Goal: Task Accomplishment & Management: Manage account settings

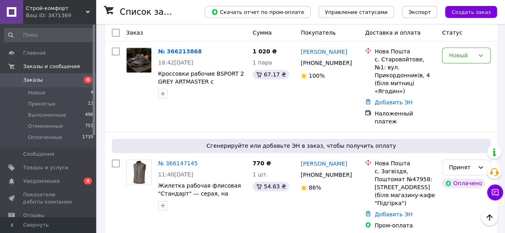
scroll to position [447, 0]
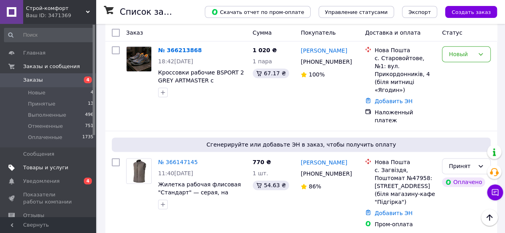
click at [54, 169] on span "Товары и услуги" at bounding box center [45, 167] width 45 height 7
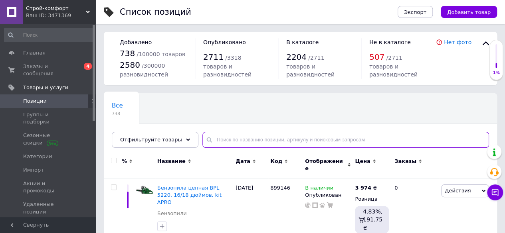
click at [223, 140] on input "text" at bounding box center [345, 140] width 286 height 16
paste input "BTPuO1B 45р. робочі черевики"
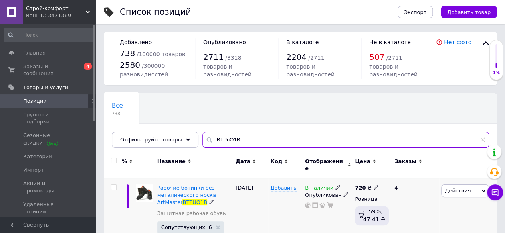
scroll to position [32, 0]
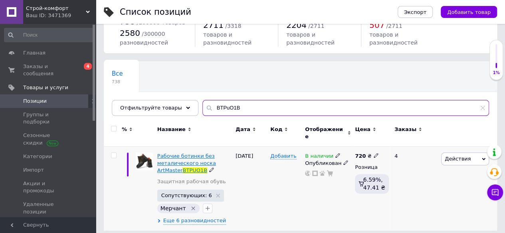
type input "BTPuO1B"
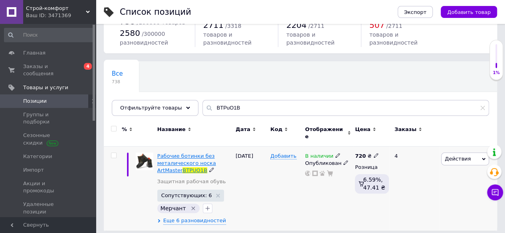
click at [183, 155] on span "Рабочие ботинки без металического носка ArtMaster" at bounding box center [186, 163] width 59 height 20
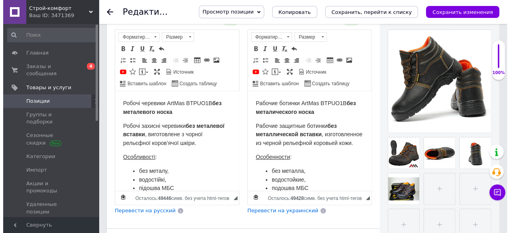
scroll to position [168, 0]
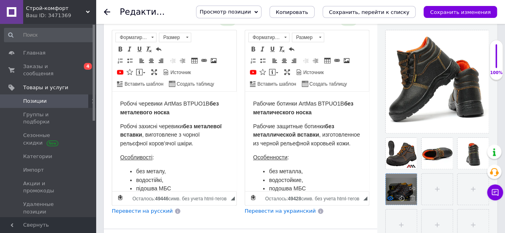
click at [390, 197] on icon at bounding box center [390, 198] width 6 height 6
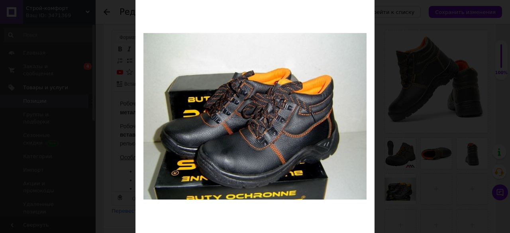
scroll to position [76, 0]
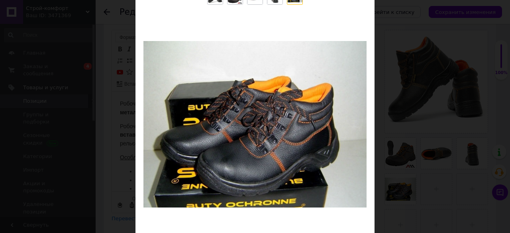
click at [418, 106] on div "× Просмотр изображения ← Предыдущее Следующее → Удалить изображение Удалить все…" at bounding box center [255, 116] width 510 height 233
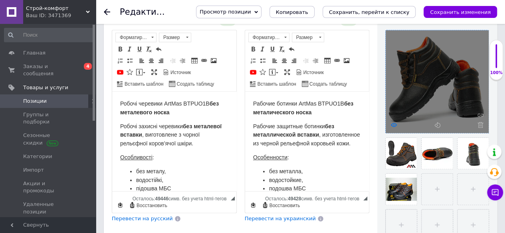
click at [395, 126] on icon at bounding box center [393, 125] width 6 height 6
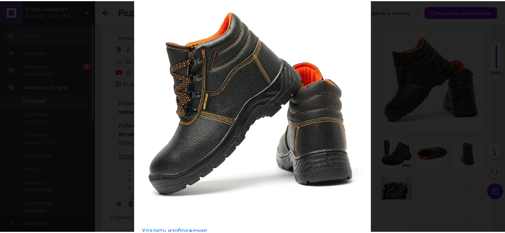
scroll to position [93, 0]
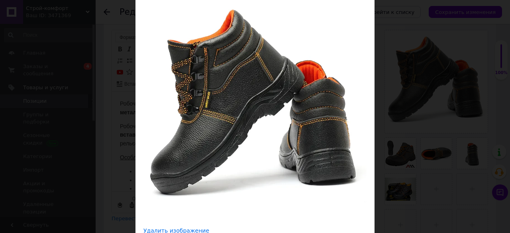
click at [394, 77] on div "× Просмотр изображения ← Предыдущее Следующее → Удалить изображение Удалить все…" at bounding box center [255, 116] width 510 height 233
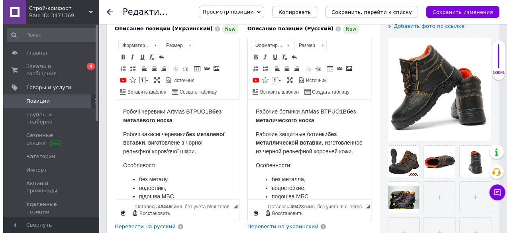
scroll to position [164, 0]
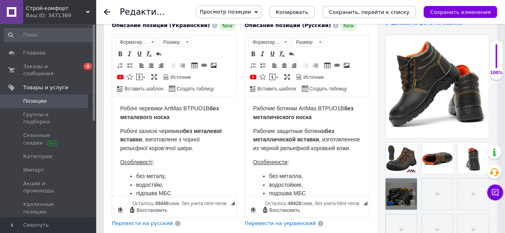
click at [390, 201] on icon at bounding box center [390, 203] width 6 height 6
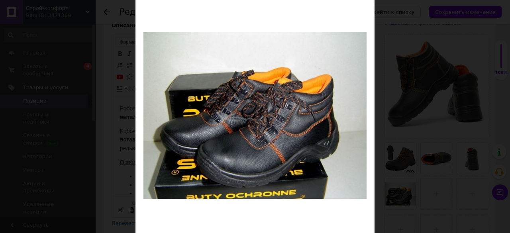
scroll to position [84, 0]
click at [402, 65] on div "× Просмотр изображения ← Предыдущее Следующее → Удалить изображение Удалить все…" at bounding box center [255, 116] width 510 height 233
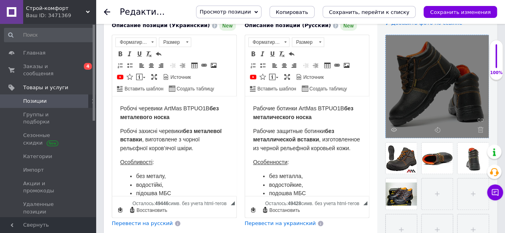
click at [392, 126] on div at bounding box center [436, 86] width 103 height 103
click at [391, 130] on use at bounding box center [393, 130] width 6 height 4
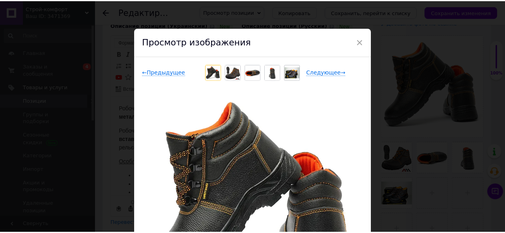
scroll to position [72, 0]
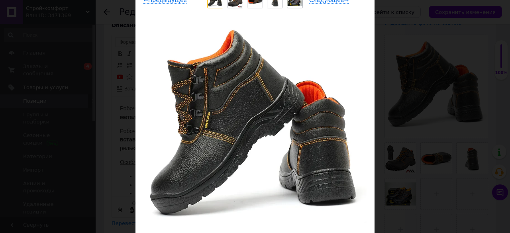
click at [421, 83] on div "× Просмотр изображения ← Предыдущее Следующее → Удалить изображение Удалить все…" at bounding box center [255, 116] width 510 height 233
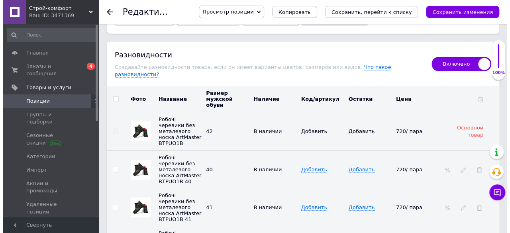
scroll to position [1177, 0]
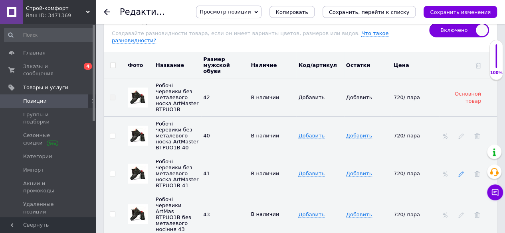
click at [460, 172] on use at bounding box center [460, 174] width 5 height 5
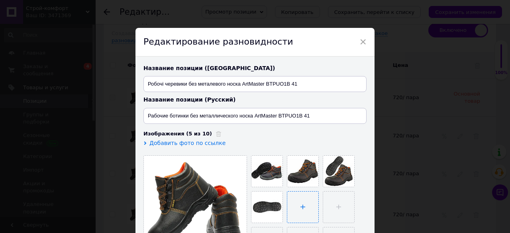
click at [304, 206] on input "file" at bounding box center [303, 207] width 31 height 31
type input "C:\fakepath\freepik__closeup-shot-of-professional-work-boots-on-a-metal__29511.…"
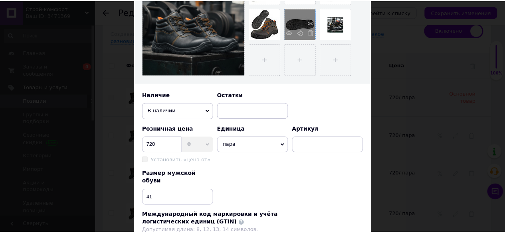
scroll to position [288, 0]
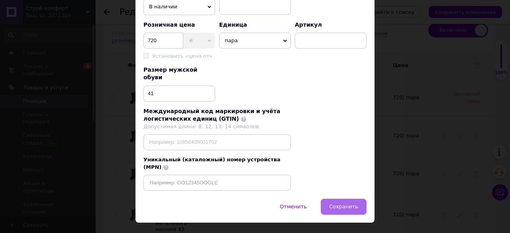
click at [343, 204] on span "Сохранить" at bounding box center [343, 207] width 29 height 6
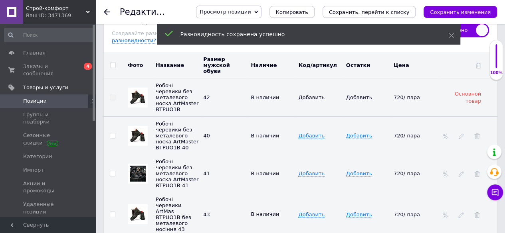
scroll to position [1203, 0]
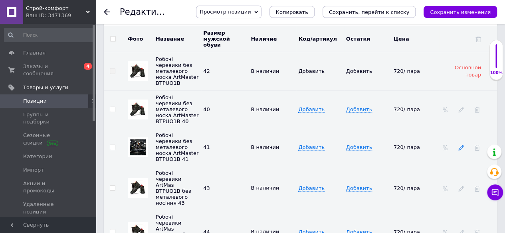
click at [460, 145] on span at bounding box center [461, 148] width 6 height 6
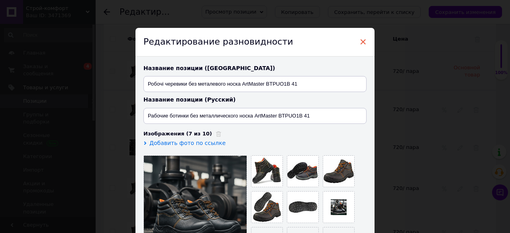
click at [362, 40] on span "×" at bounding box center [363, 42] width 7 height 14
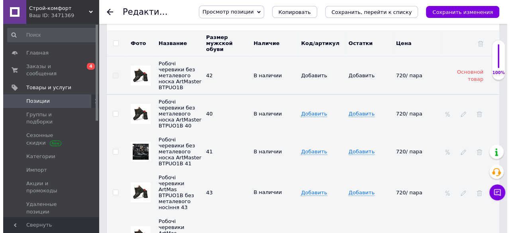
scroll to position [1198, 0]
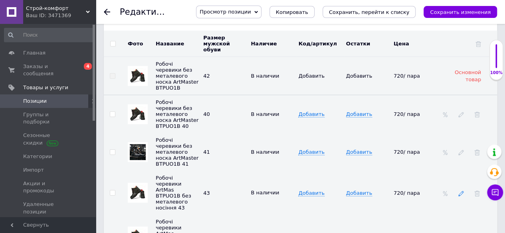
click at [460, 191] on icon at bounding box center [461, 194] width 6 height 6
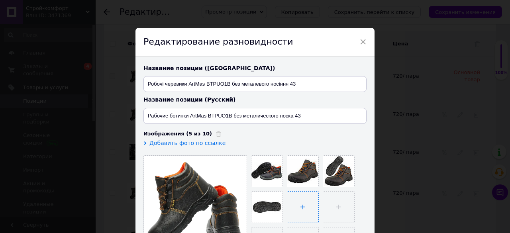
click at [296, 206] on input "file" at bounding box center [303, 207] width 31 height 31
type input "C:\fakepath\freepik__closeup-shot-of-professional-work-boots-on-a-metal__29511.…"
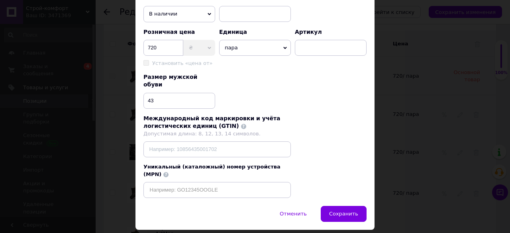
scroll to position [288, 0]
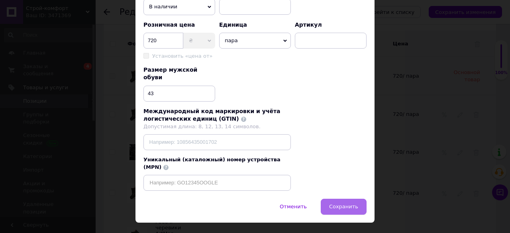
click at [333, 204] on span "Сохранить" at bounding box center [343, 207] width 29 height 6
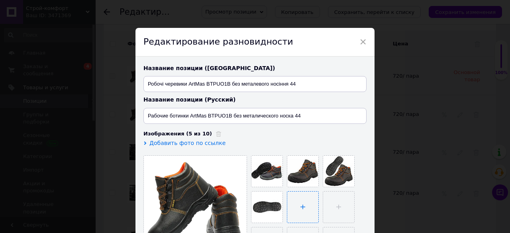
click at [297, 209] on input "file" at bounding box center [303, 207] width 31 height 31
type input "C:\fakepath\freepik__closeup-shot-of-professional-work-boots-on-a-metal__29511.…"
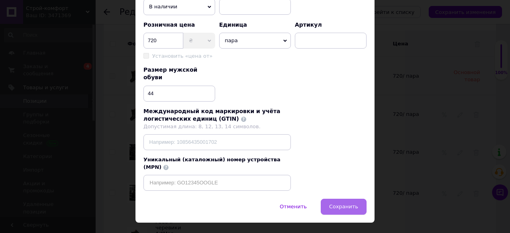
click at [351, 204] on span "Сохранить" at bounding box center [343, 207] width 29 height 6
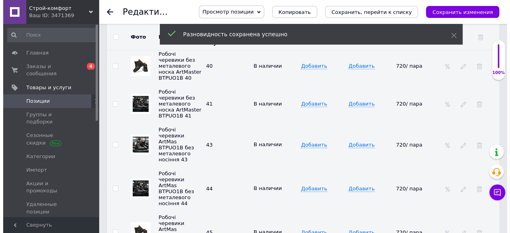
scroll to position [1247, 0]
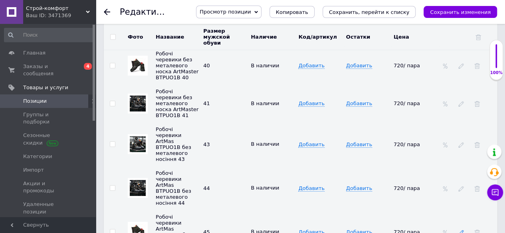
click at [460, 230] on icon at bounding box center [461, 233] width 6 height 6
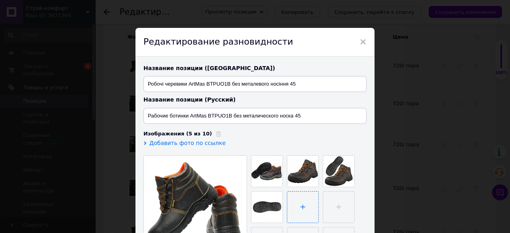
click at [295, 197] on input "file" at bounding box center [303, 207] width 31 height 31
type input "C:\fakepath\freepik__closeup-shot-of-professional-work-boots-on-a-metal__29511.…"
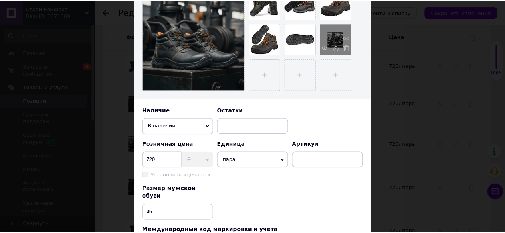
scroll to position [288, 0]
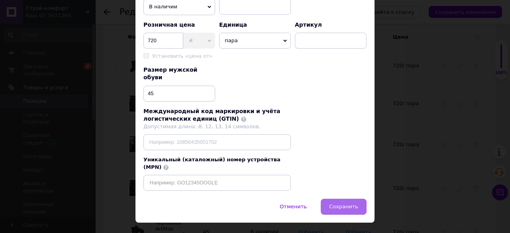
click at [349, 204] on span "Сохранить" at bounding box center [343, 207] width 29 height 6
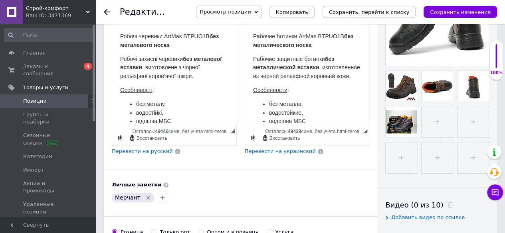
scroll to position [234, 0]
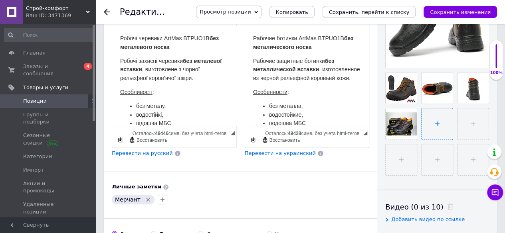
click at [436, 120] on input "file" at bounding box center [436, 123] width 31 height 31
type input "C:\fakepath\freepik__closeup-shot-of-professional-work-boots-on-a-metal__29511.…"
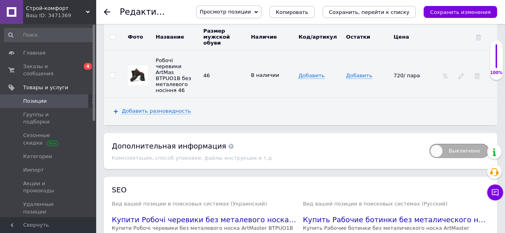
scroll to position [1445, 0]
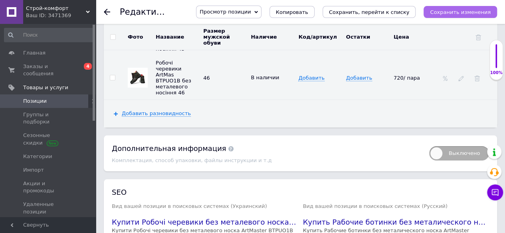
click at [457, 12] on icon "Сохранить изменения" at bounding box center [460, 12] width 61 height 6
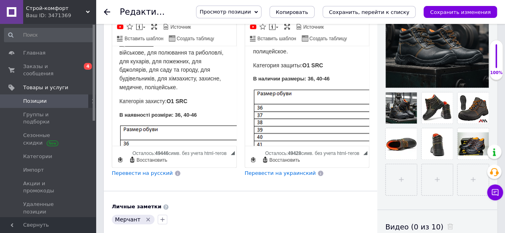
scroll to position [195, 0]
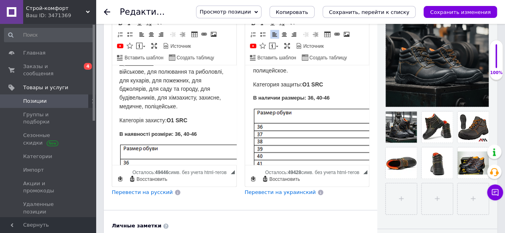
click at [316, 101] on strong "В наличии размеры: 36, 40-46" at bounding box center [290, 98] width 77 height 6
click at [185, 131] on strong "В наявності розміри: 36, 40-46" at bounding box center [157, 134] width 77 height 6
click at [296, 143] on img "Визуальный текстовый редактор, F5E86B6C-615E-4DE8-B5F8-F6BFFA08EA46" at bounding box center [379, 231] width 255 height 248
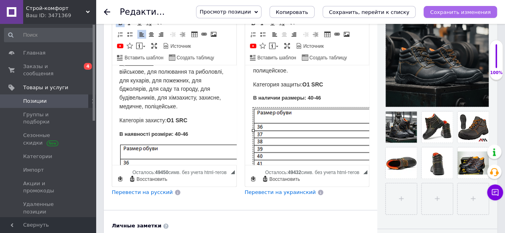
click at [453, 9] on icon "Сохранить изменения" at bounding box center [460, 12] width 61 height 6
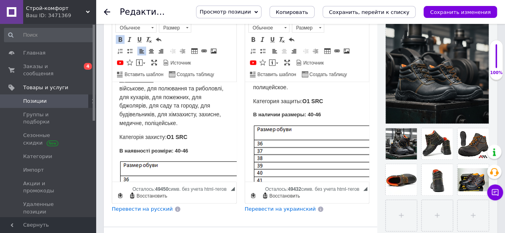
scroll to position [152, 0]
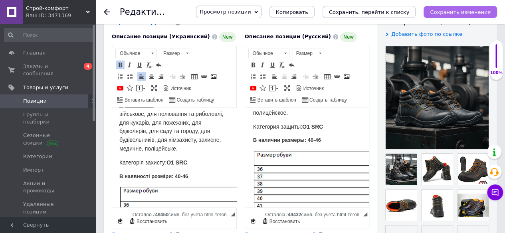
click at [459, 12] on icon "Сохранить изменения" at bounding box center [460, 12] width 61 height 6
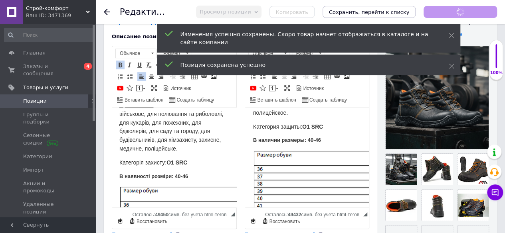
scroll to position [210, 0]
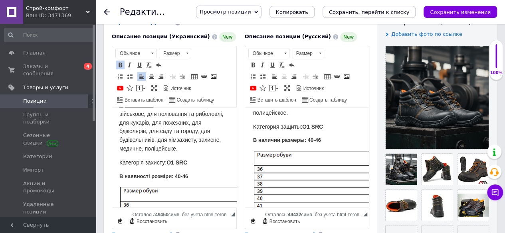
click at [41, 95] on link "Позиции" at bounding box center [49, 102] width 98 height 14
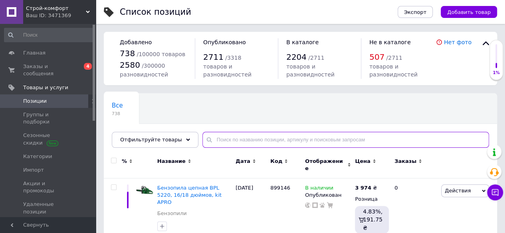
click at [236, 139] on input "text" at bounding box center [345, 140] width 286 height 16
paste input "CLASSIC OC LONG +K куртка 44 р."
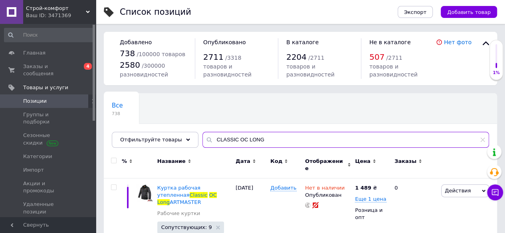
scroll to position [25, 0]
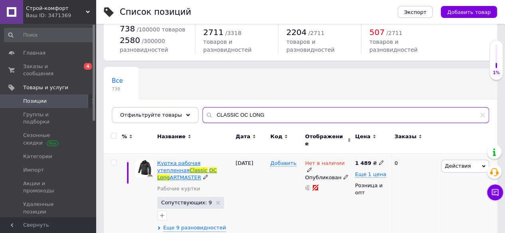
type input "CLASSIC OC LONG"
click at [201, 175] on span "ARTMASTER" at bounding box center [184, 178] width 31 height 6
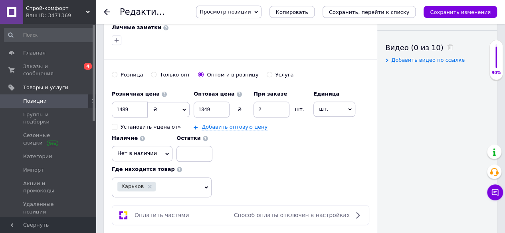
scroll to position [395, 0]
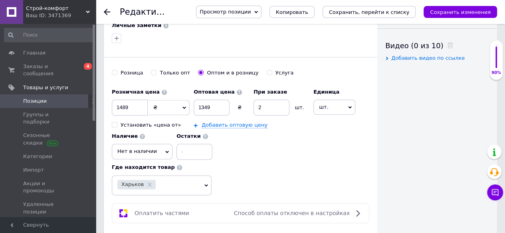
click at [146, 148] on span "Нет в наличии" at bounding box center [136, 151] width 39 height 6
click at [139, 163] on li "В наличии" at bounding box center [142, 168] width 60 height 11
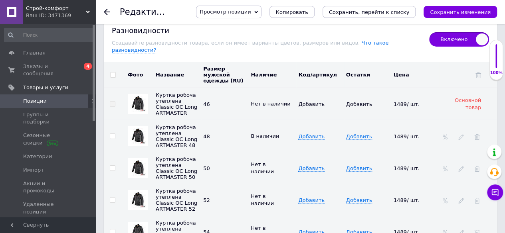
scroll to position [1364, 0]
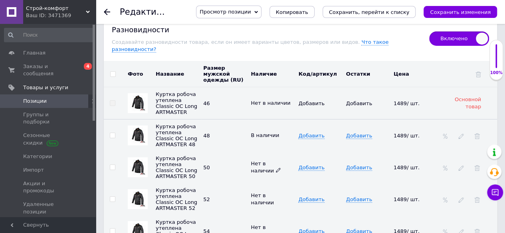
click at [276, 168] on icon at bounding box center [278, 170] width 5 height 5
click at [260, 185] on li "В наличии" at bounding box center [270, 190] width 46 height 11
click at [276, 200] on use at bounding box center [278, 202] width 4 height 4
click at [260, 217] on li "В наличии" at bounding box center [270, 222] width 46 height 11
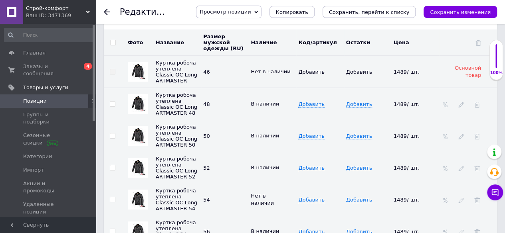
scroll to position [1400, 0]
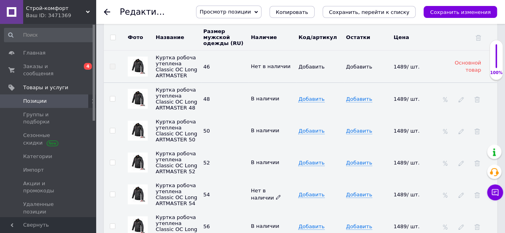
click at [276, 195] on icon at bounding box center [278, 197] width 5 height 5
click at [263, 212] on li "В наличии" at bounding box center [270, 217] width 46 height 11
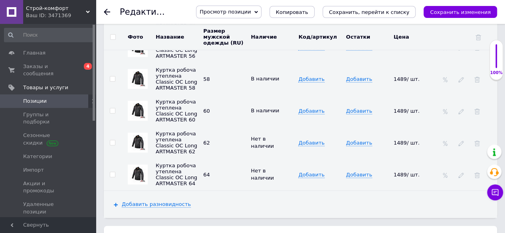
scroll to position [1580, 0]
click at [276, 175] on icon at bounding box center [278, 177] width 5 height 5
click at [262, 191] on li "В наличии" at bounding box center [270, 196] width 46 height 11
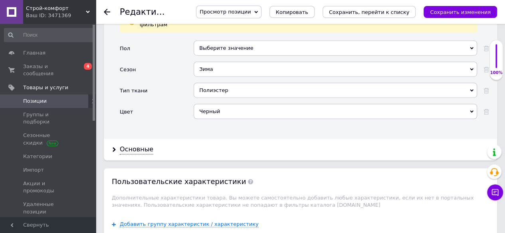
scroll to position [974, 0]
click at [448, 14] on icon "Сохранить изменения" at bounding box center [460, 12] width 61 height 6
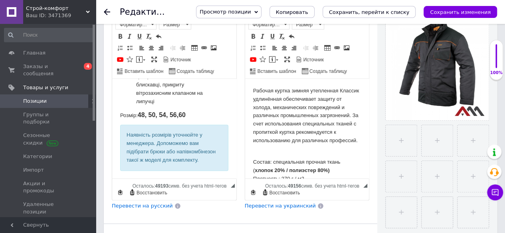
scroll to position [179, 0]
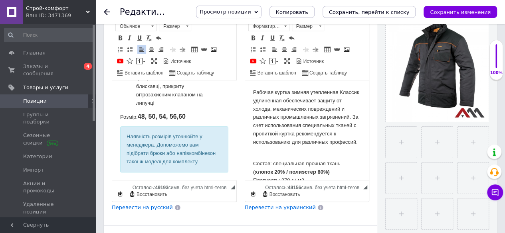
click at [193, 117] on p "Розмір: 48, 50, 54, 56,60" at bounding box center [174, 116] width 108 height 9
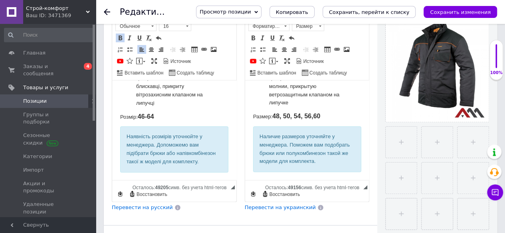
scroll to position [248, 0]
click at [326, 112] on p "Размер: 48, 50, 54, 56,60" at bounding box center [306, 116] width 108 height 9
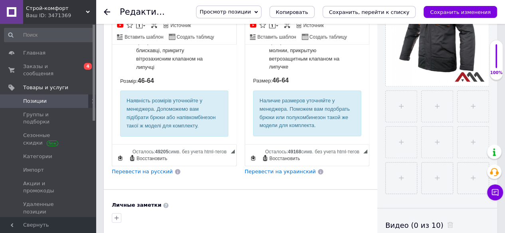
scroll to position [246, 0]
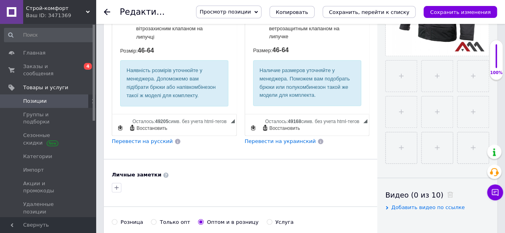
click at [174, 54] on p "Розмір: 46-64" at bounding box center [174, 50] width 108 height 9
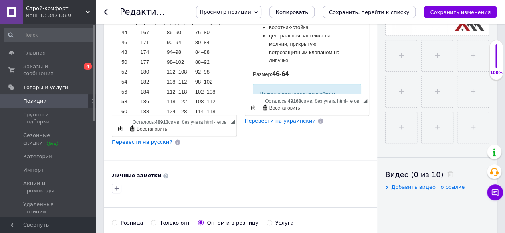
scroll to position [192, 0]
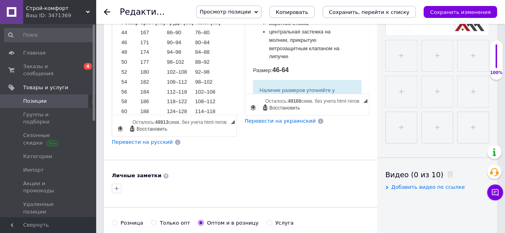
click at [297, 75] on p "Размер: 46-64" at bounding box center [306, 70] width 108 height 9
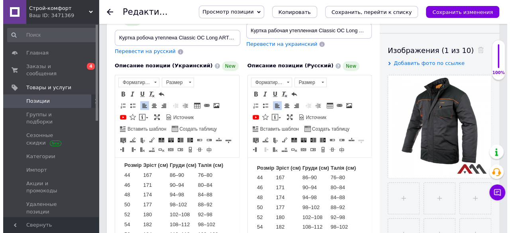
scroll to position [91, 0]
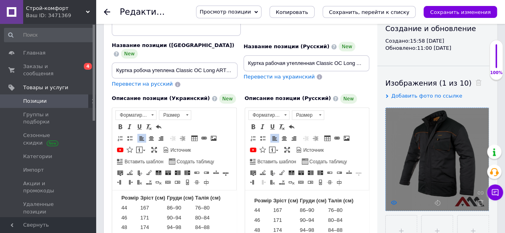
click at [391, 204] on icon at bounding box center [393, 203] width 6 height 6
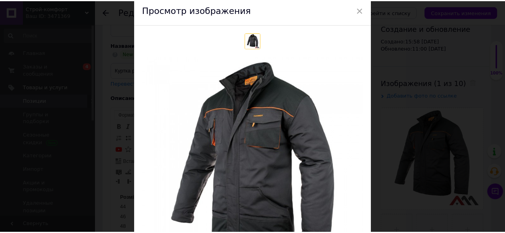
scroll to position [32, 0]
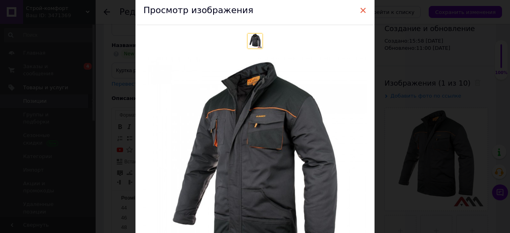
click at [360, 12] on span "×" at bounding box center [363, 11] width 7 height 14
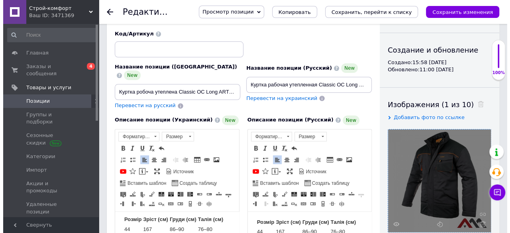
scroll to position [115, 0]
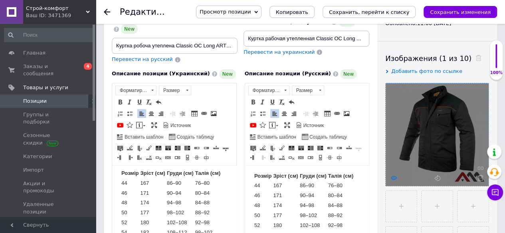
click at [393, 179] on icon at bounding box center [393, 178] width 6 height 6
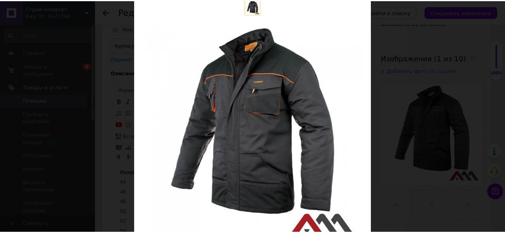
scroll to position [76, 0]
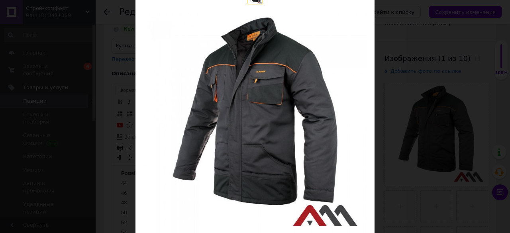
click at [422, 62] on div "× Просмотр изображения Удалить изображение Удалить все изображения" at bounding box center [255, 116] width 510 height 233
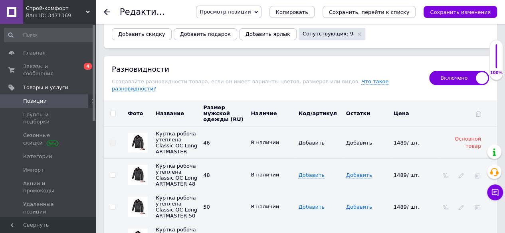
scroll to position [1344, 0]
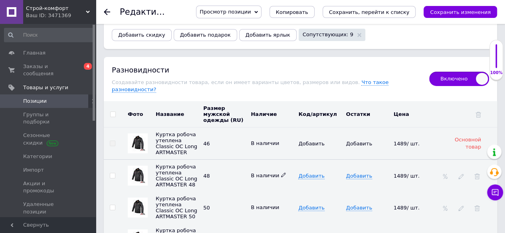
click at [281, 173] on use at bounding box center [283, 175] width 4 height 4
click at [269, 185] on li "Нет в наличии" at bounding box center [270, 194] width 46 height 18
click at [281, 205] on icon at bounding box center [283, 207] width 5 height 5
click at [272, 217] on li "Нет в наличии" at bounding box center [270, 226] width 46 height 18
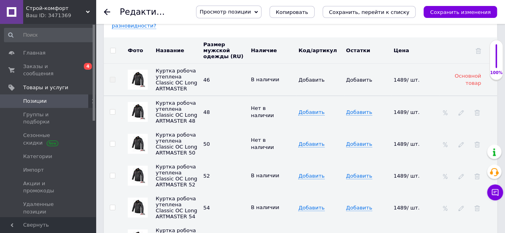
scroll to position [1409, 0]
click at [281, 173] on use at bounding box center [283, 175] width 4 height 4
click at [262, 185] on li "Нет в наличии" at bounding box center [270, 194] width 46 height 18
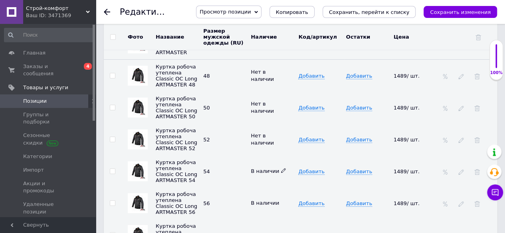
scroll to position [1449, 0]
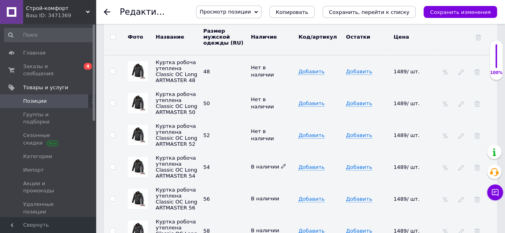
click at [282, 164] on div "В наличии" at bounding box center [271, 167] width 43 height 7
click at [278, 164] on span "В наличии" at bounding box center [267, 167] width 35 height 6
click at [281, 164] on icon at bounding box center [283, 166] width 5 height 5
click at [265, 177] on li "Нет в наличии" at bounding box center [270, 186] width 46 height 18
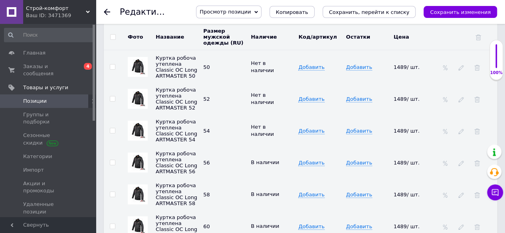
scroll to position [1486, 0]
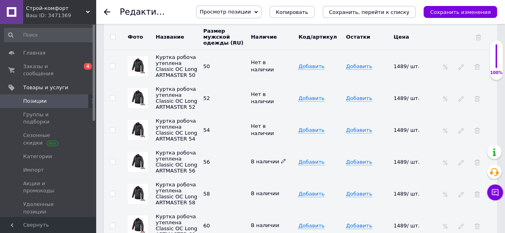
click at [281, 159] on icon at bounding box center [283, 161] width 5 height 5
click at [260, 171] on li "Нет в наличии" at bounding box center [270, 180] width 46 height 18
click at [281, 191] on icon at bounding box center [283, 193] width 5 height 5
click at [266, 203] on li "Нет в наличии" at bounding box center [270, 212] width 46 height 18
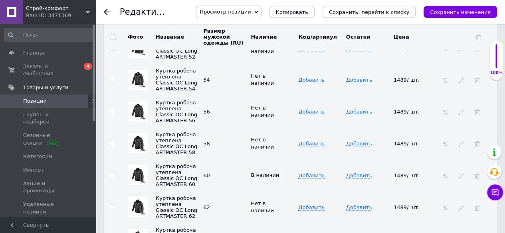
scroll to position [1575, 0]
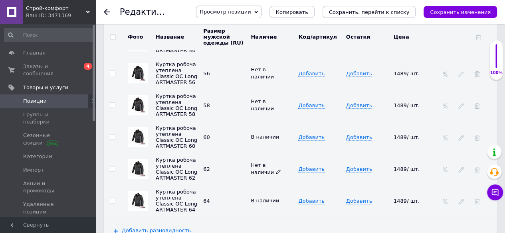
click at [276, 169] on icon at bounding box center [278, 171] width 5 height 5
click at [263, 186] on li "В наличии" at bounding box center [270, 191] width 46 height 11
click at [278, 198] on span "В наличии" at bounding box center [267, 201] width 35 height 6
click at [281, 198] on icon at bounding box center [283, 200] width 5 height 5
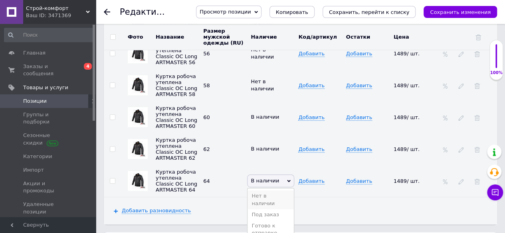
click at [276, 191] on li "Нет в наличии" at bounding box center [270, 200] width 46 height 18
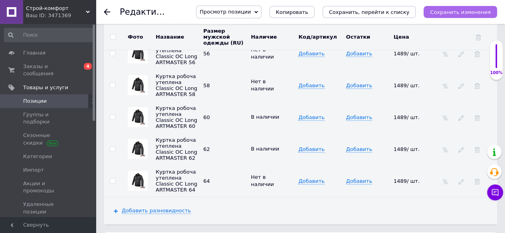
click at [463, 12] on icon "Сохранить изменения" at bounding box center [460, 12] width 61 height 6
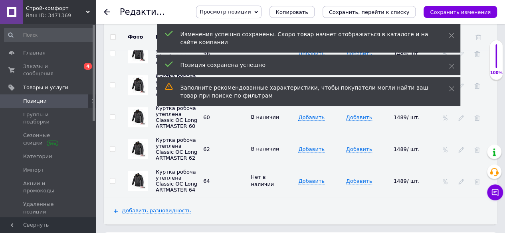
scroll to position [348, 0]
click at [108, 12] on icon at bounding box center [107, 12] width 6 height 6
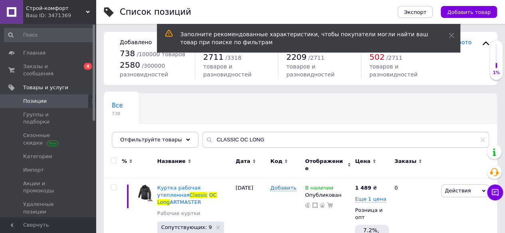
scroll to position [25, 0]
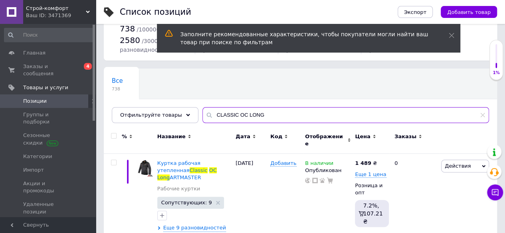
click at [270, 116] on input "CLASSIC OC LONG" at bounding box center [345, 115] width 286 height 16
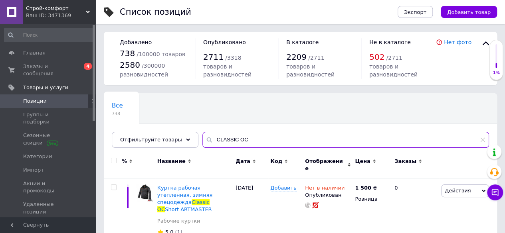
click at [244, 137] on input "CLASSIC OC" at bounding box center [345, 140] width 286 height 16
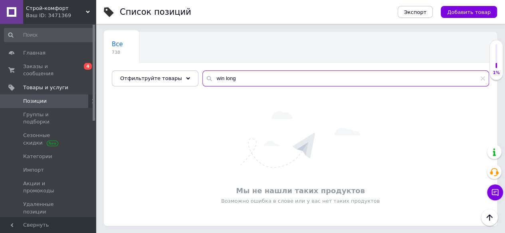
scroll to position [61, 0]
click at [223, 79] on input "win long" at bounding box center [345, 79] width 286 height 16
paste input "CZKOMB балаклава"
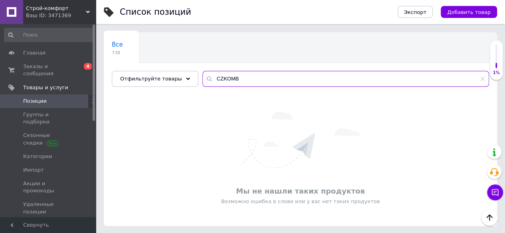
type input "CZKOMB"
